Goal: Information Seeking & Learning: Find specific fact

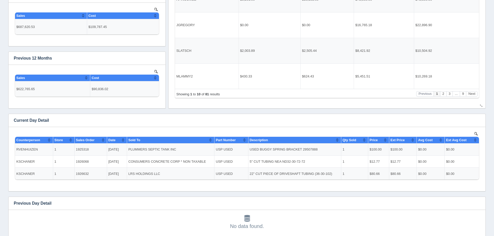
scroll to position [285, 0]
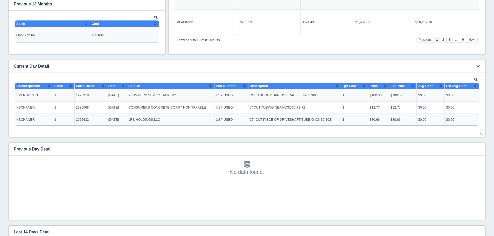
click at [479, 65] on icon "button" at bounding box center [478, 65] width 3 height 3
click at [473, 80] on link "View all results" at bounding box center [461, 82] width 42 height 8
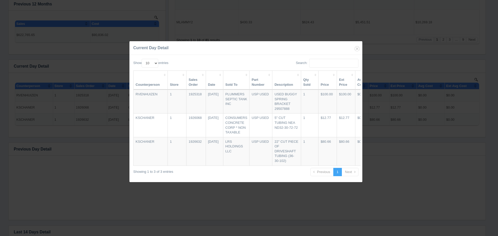
click at [327, 84] on th "Price" at bounding box center [328, 80] width 18 height 19
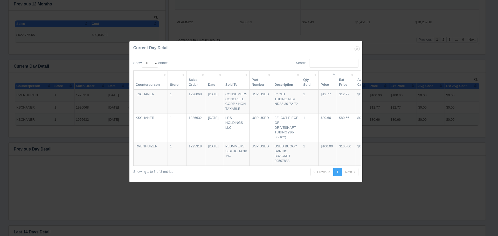
click at [259, 83] on th "Part Number" at bounding box center [261, 80] width 23 height 19
click at [356, 46] on icon "button" at bounding box center [357, 48] width 7 height 7
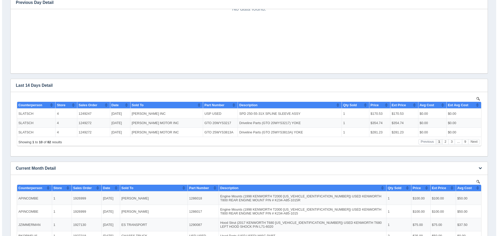
scroll to position [441, 0]
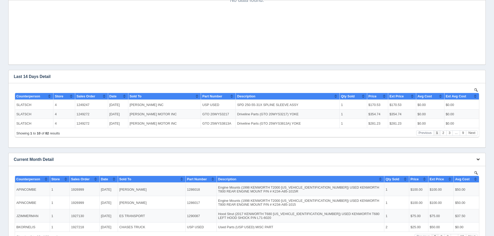
click at [479, 160] on icon "button" at bounding box center [478, 159] width 3 height 3
click at [472, 173] on link "View all results" at bounding box center [461, 175] width 42 height 8
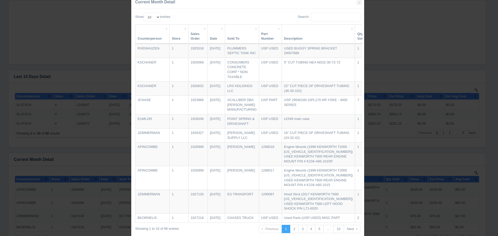
click at [268, 36] on th "Part Number" at bounding box center [270, 34] width 23 height 19
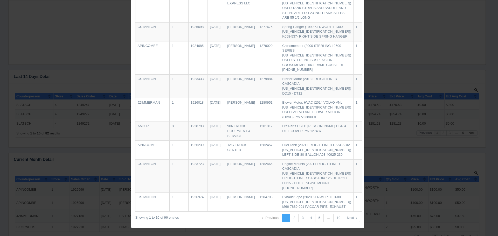
scroll to position [183, 0]
click at [294, 221] on link "2" at bounding box center [294, 218] width 9 height 9
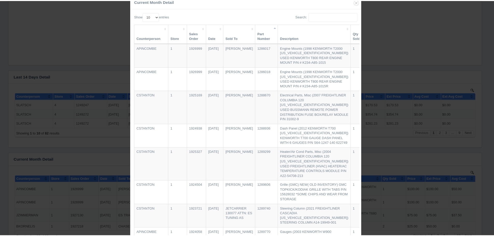
scroll to position [0, 0]
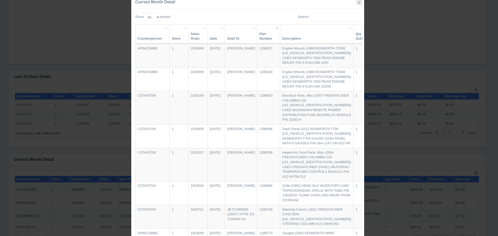
click at [356, 3] on icon "button" at bounding box center [359, 2] width 7 height 7
